Goal: Task Accomplishment & Management: Manage account settings

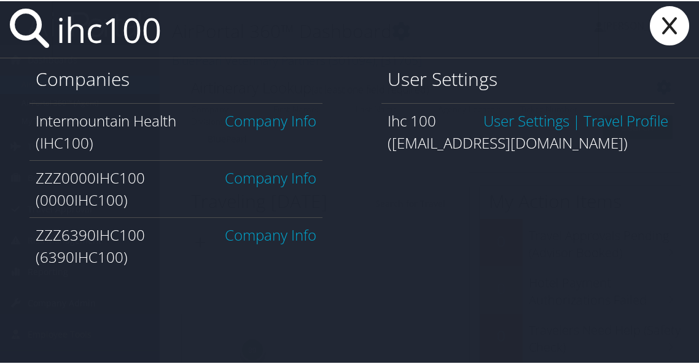
type input "ihc100"
click at [226, 124] on link "Company Info" at bounding box center [271, 119] width 92 height 20
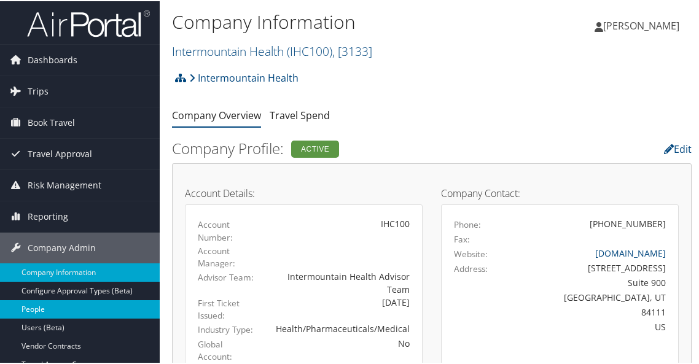
click at [106, 299] on link "People" at bounding box center [80, 308] width 160 height 18
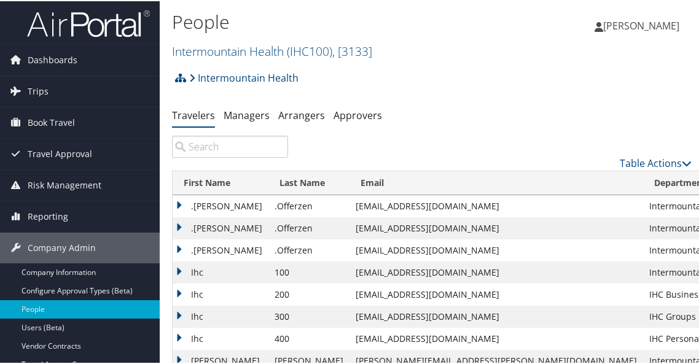
click at [230, 143] on input "search" at bounding box center [230, 146] width 116 height 22
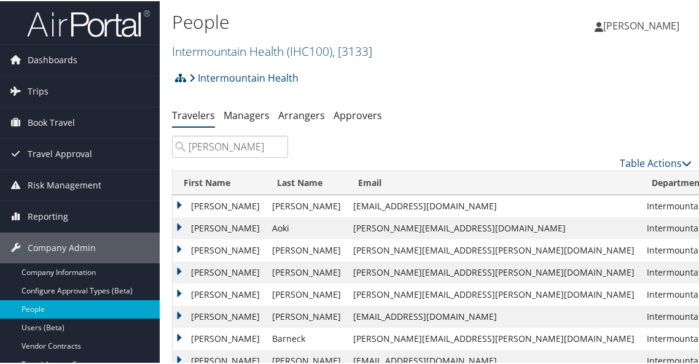
click at [240, 143] on input "ashley" at bounding box center [230, 146] width 116 height 22
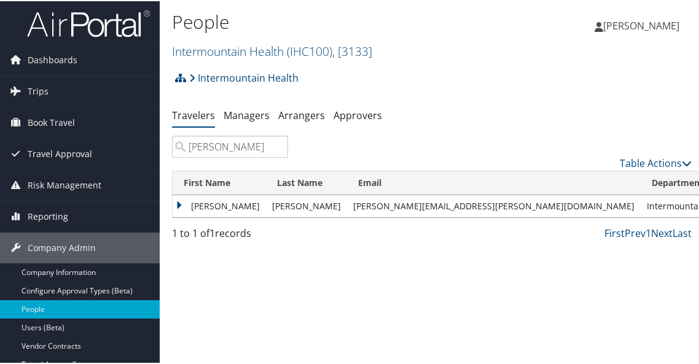
type input "ashley cardenas"
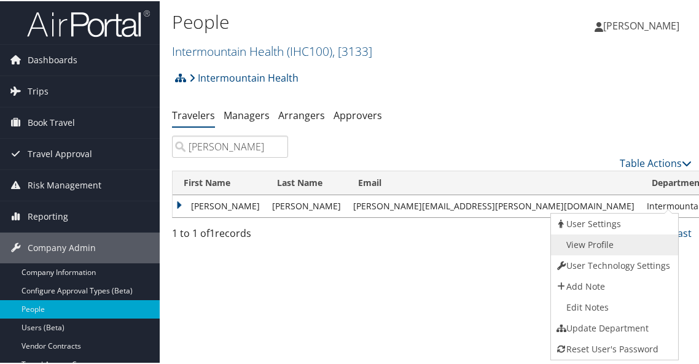
click at [623, 240] on link "View Profile" at bounding box center [613, 244] width 125 height 21
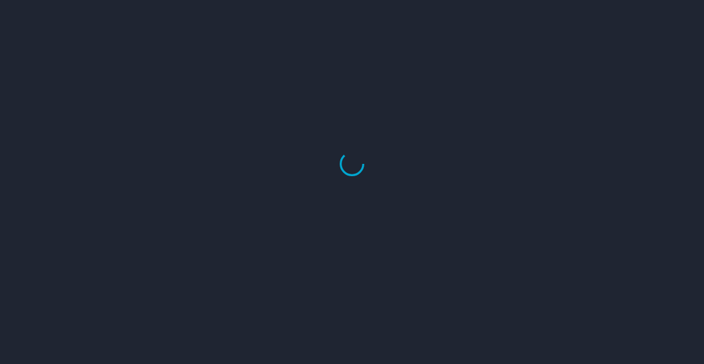
select select "US"
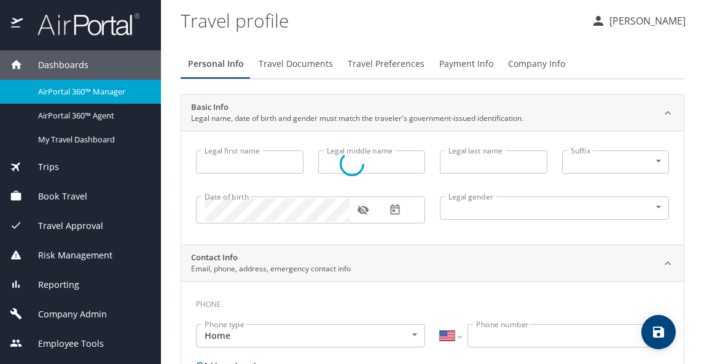
type input "Ashley"
type input "Lynne"
type input "[PERSON_NAME]"
type input "Female"
type input "Joan"
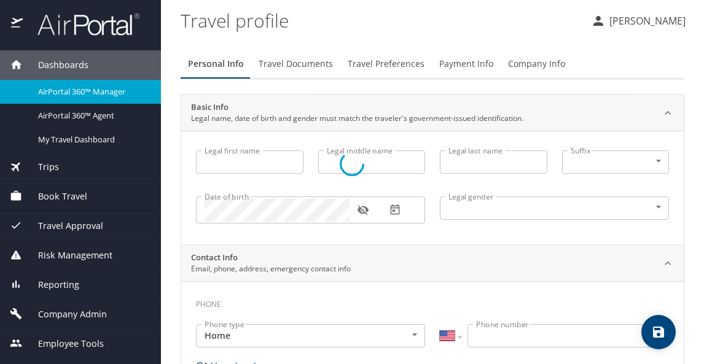
type input "Johns"
type input "(941) 730-8559"
select select "US"
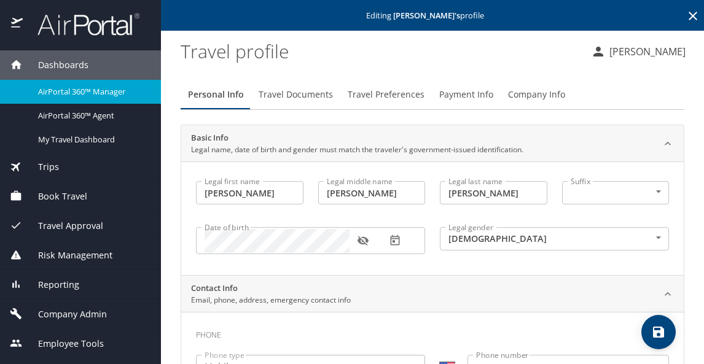
click at [450, 99] on span "Payment Info" at bounding box center [466, 94] width 54 height 15
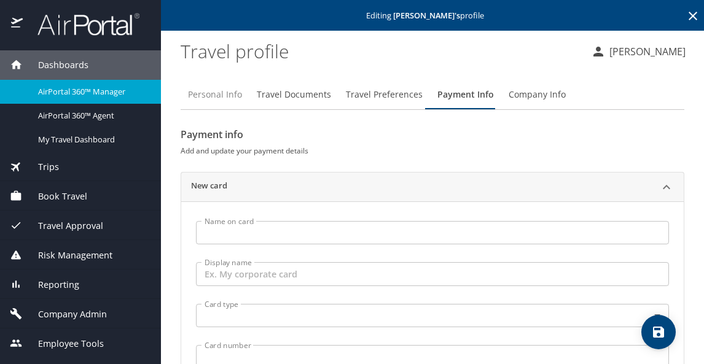
click at [237, 98] on span "Personal Info" at bounding box center [215, 94] width 54 height 15
select select "US"
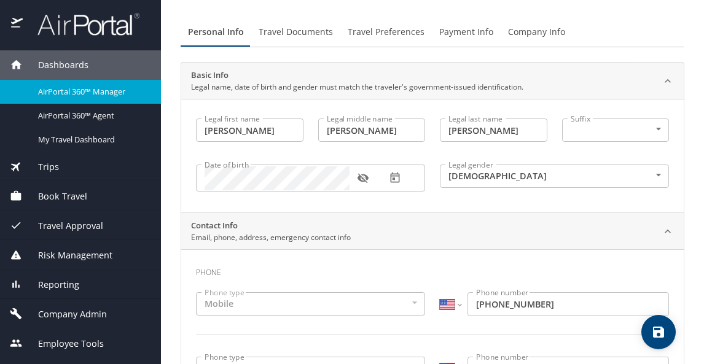
scroll to position [61, 0]
click at [474, 34] on span "Payment Info" at bounding box center [466, 33] width 54 height 15
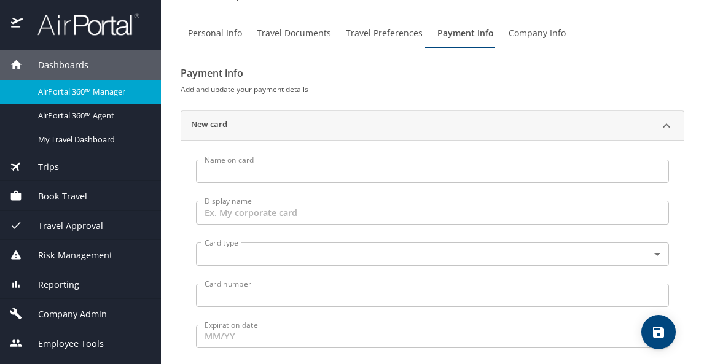
click at [331, 177] on input "Name on card" at bounding box center [432, 171] width 473 height 23
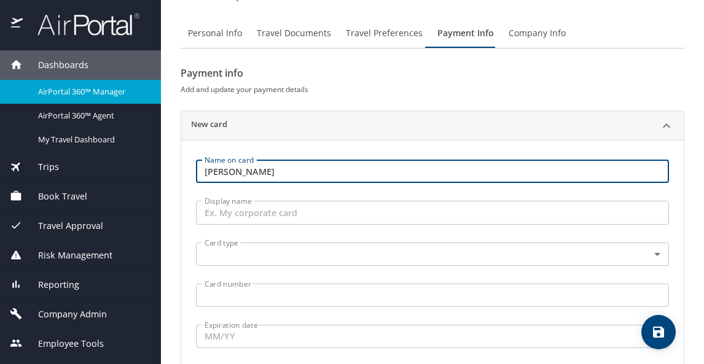
type input "Ashley Cardenas"
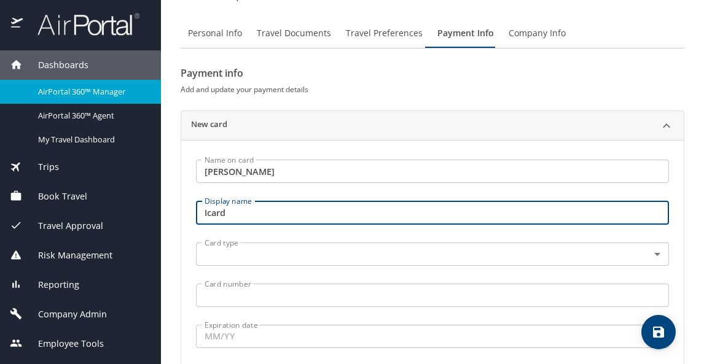
type input "Icard"
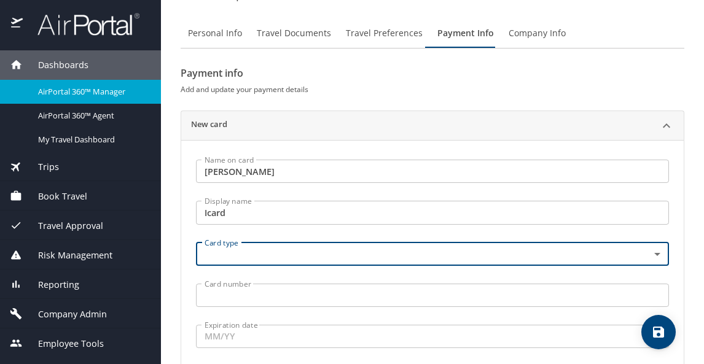
click at [221, 248] on body "Dashboards AirPortal 360™ Manager AirPortal 360™ Agent My Travel Dashboard Trip…" at bounding box center [352, 182] width 704 height 364
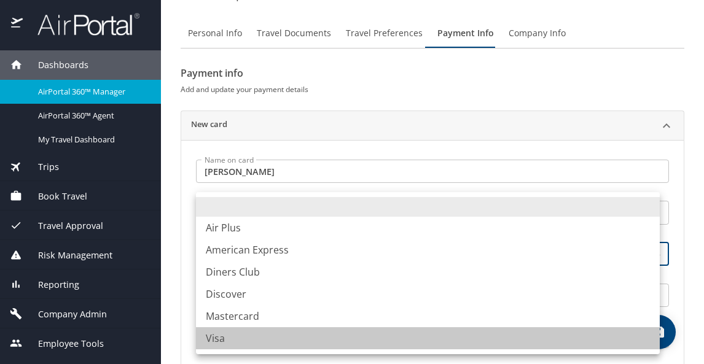
click at [216, 340] on li "Visa" at bounding box center [428, 339] width 464 height 22
type input "VI"
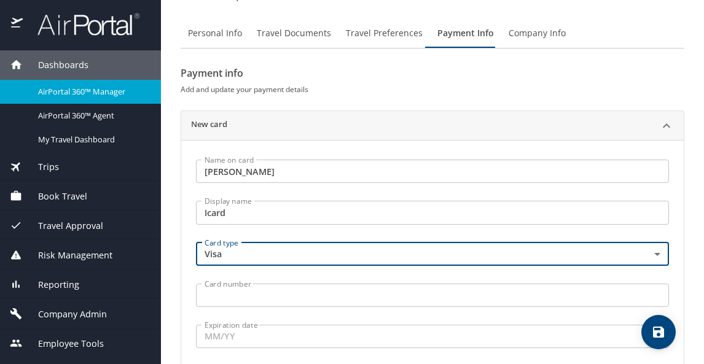
click at [232, 297] on input "Card number" at bounding box center [432, 295] width 473 height 23
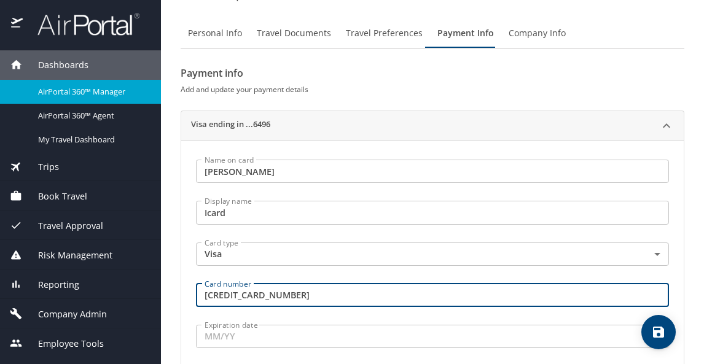
type input "4485591003666496"
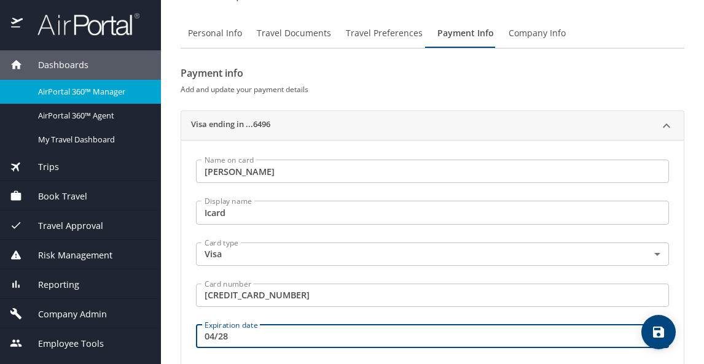
type input "04/28"
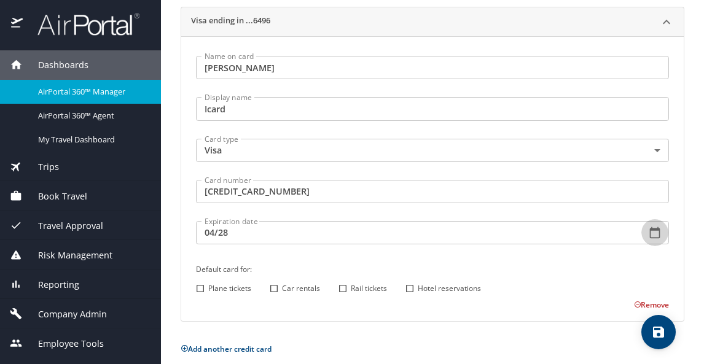
scroll to position [174, 0]
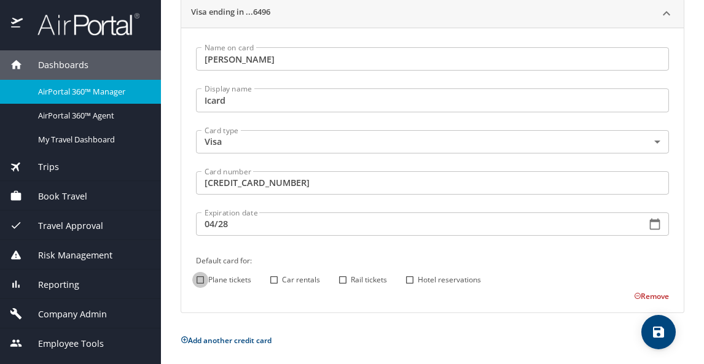
click at [203, 282] on input "Plane tickets" at bounding box center [200, 280] width 16 height 16
checkbox input "true"
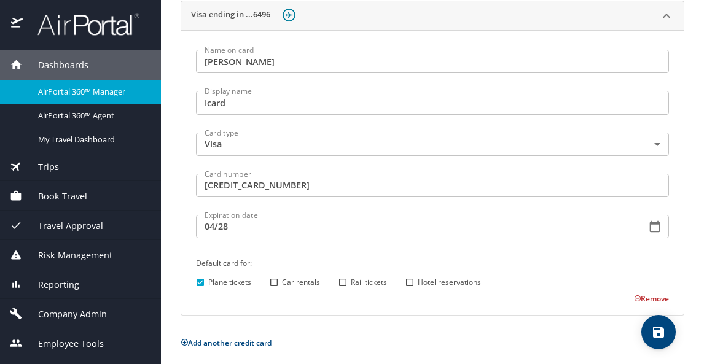
click at [409, 281] on input "Hotel reservations" at bounding box center [410, 283] width 16 height 16
checkbox input "true"
click at [661, 339] on icon "save" at bounding box center [658, 332] width 15 height 15
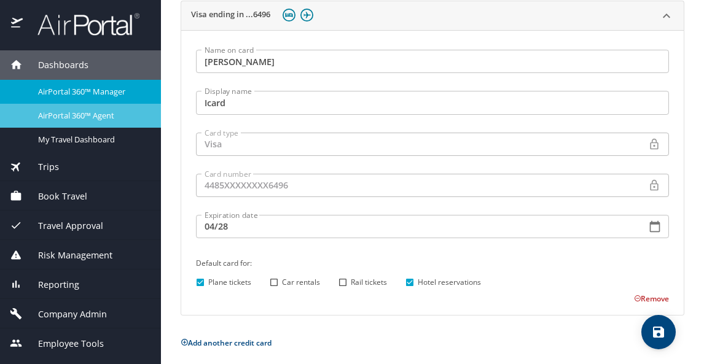
click at [67, 117] on span "AirPortal 360™ Agent" at bounding box center [92, 116] width 108 height 12
